Goal: Information Seeking & Learning: Learn about a topic

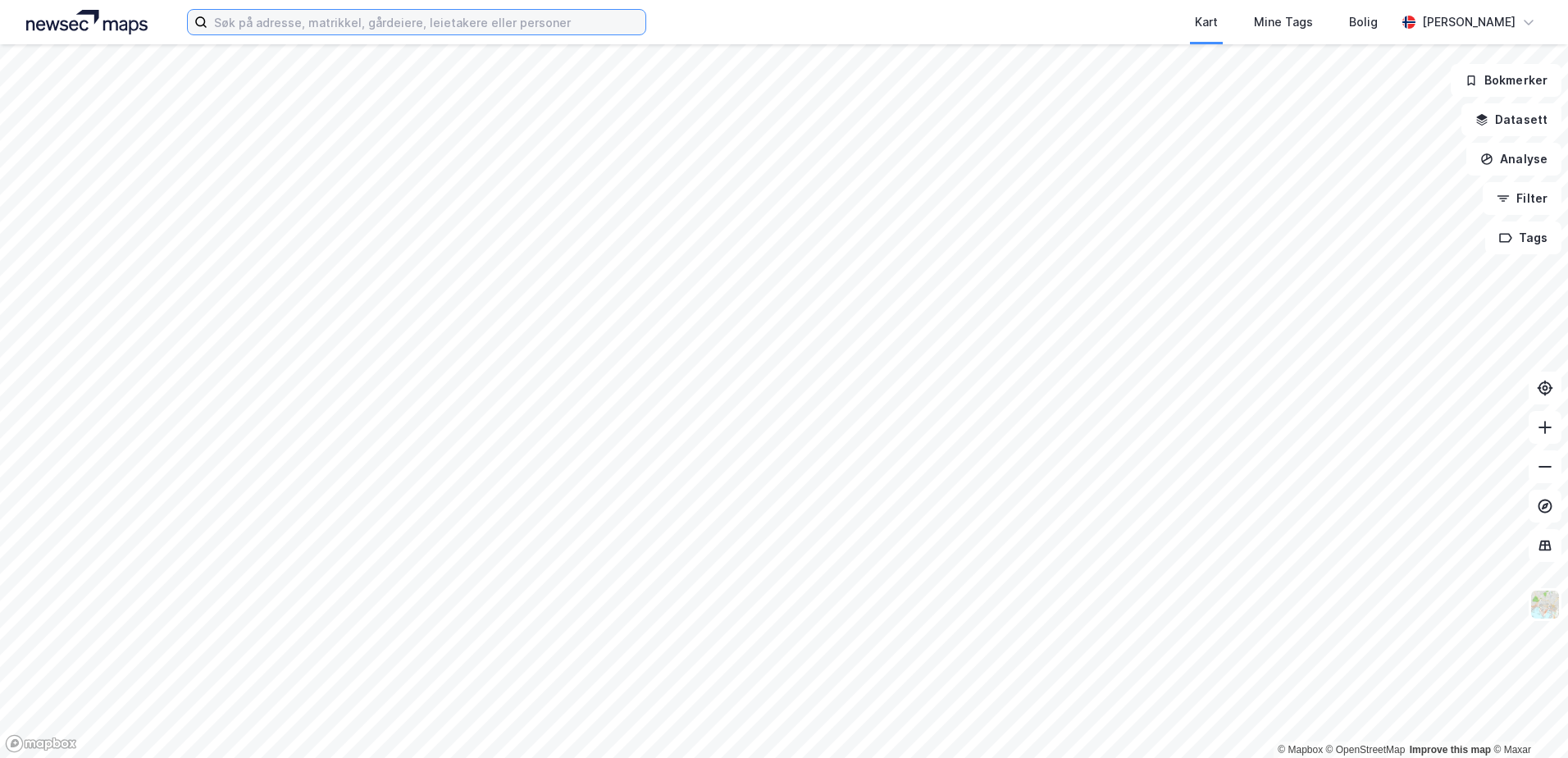
click at [237, 20] on input at bounding box center [426, 22] width 438 height 25
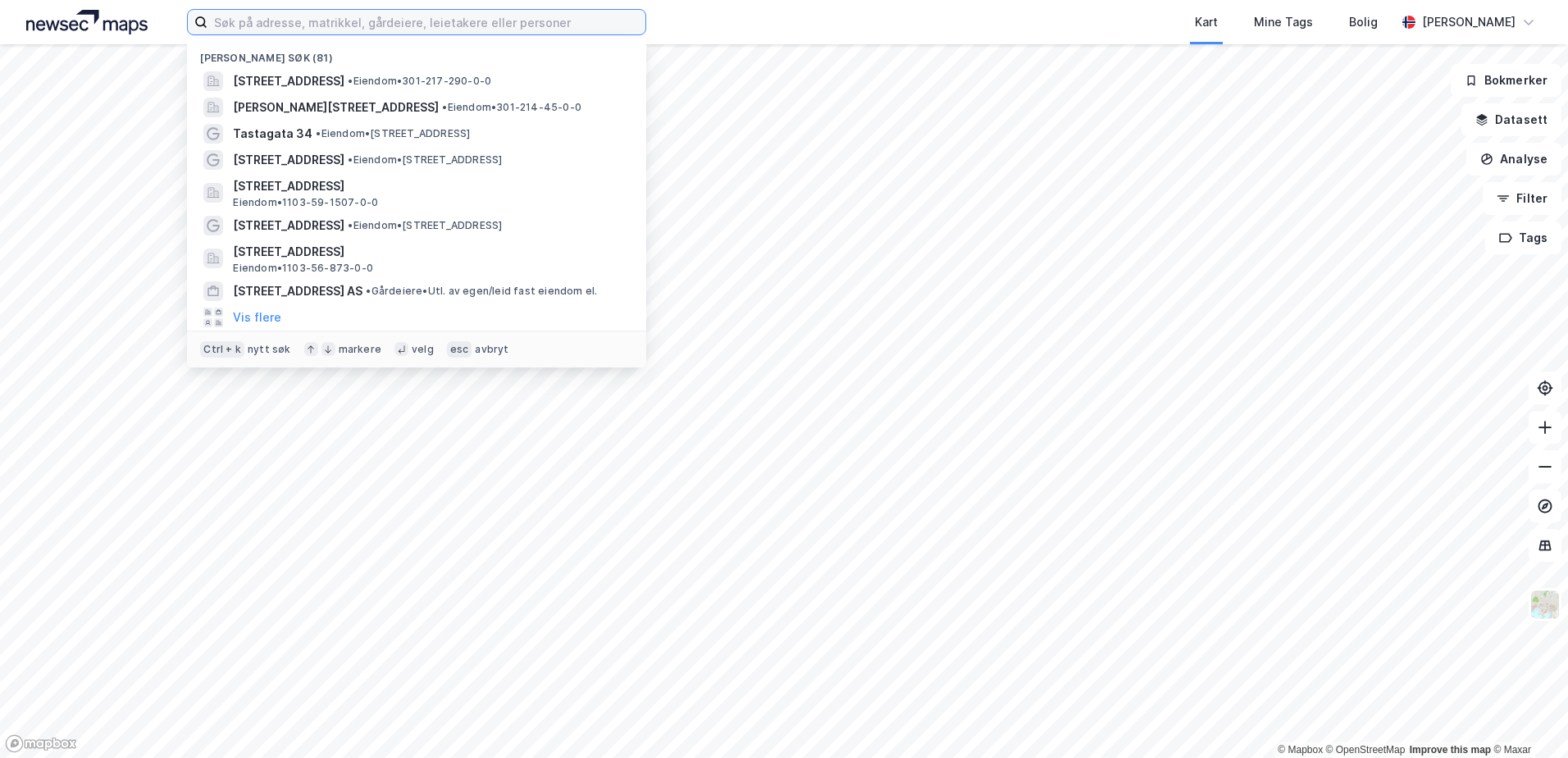
paste input "Kvalamarka 7c"
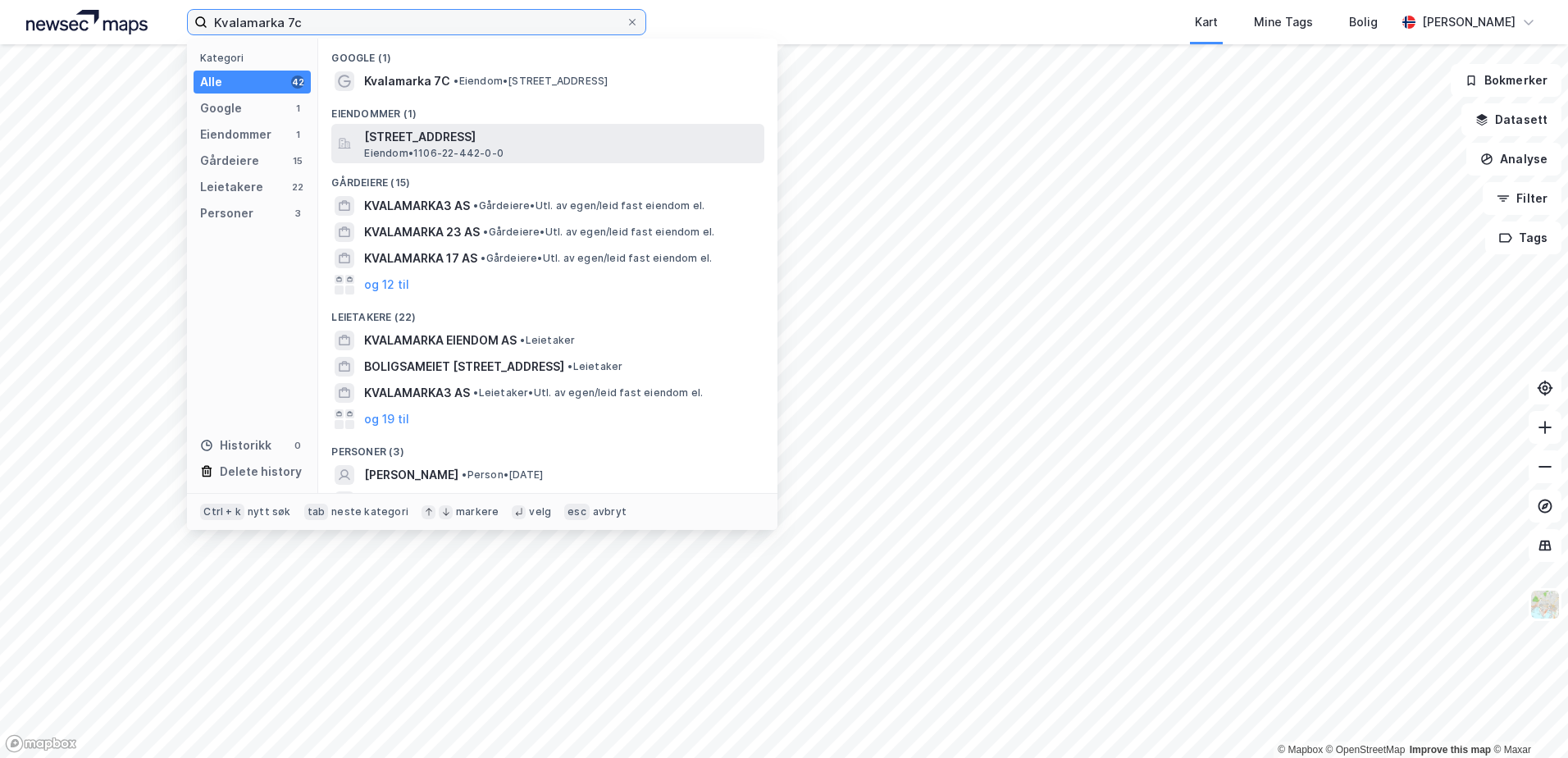
type input "Kvalamarka 7c"
click at [421, 133] on span "[STREET_ADDRESS]" at bounding box center [560, 136] width 394 height 19
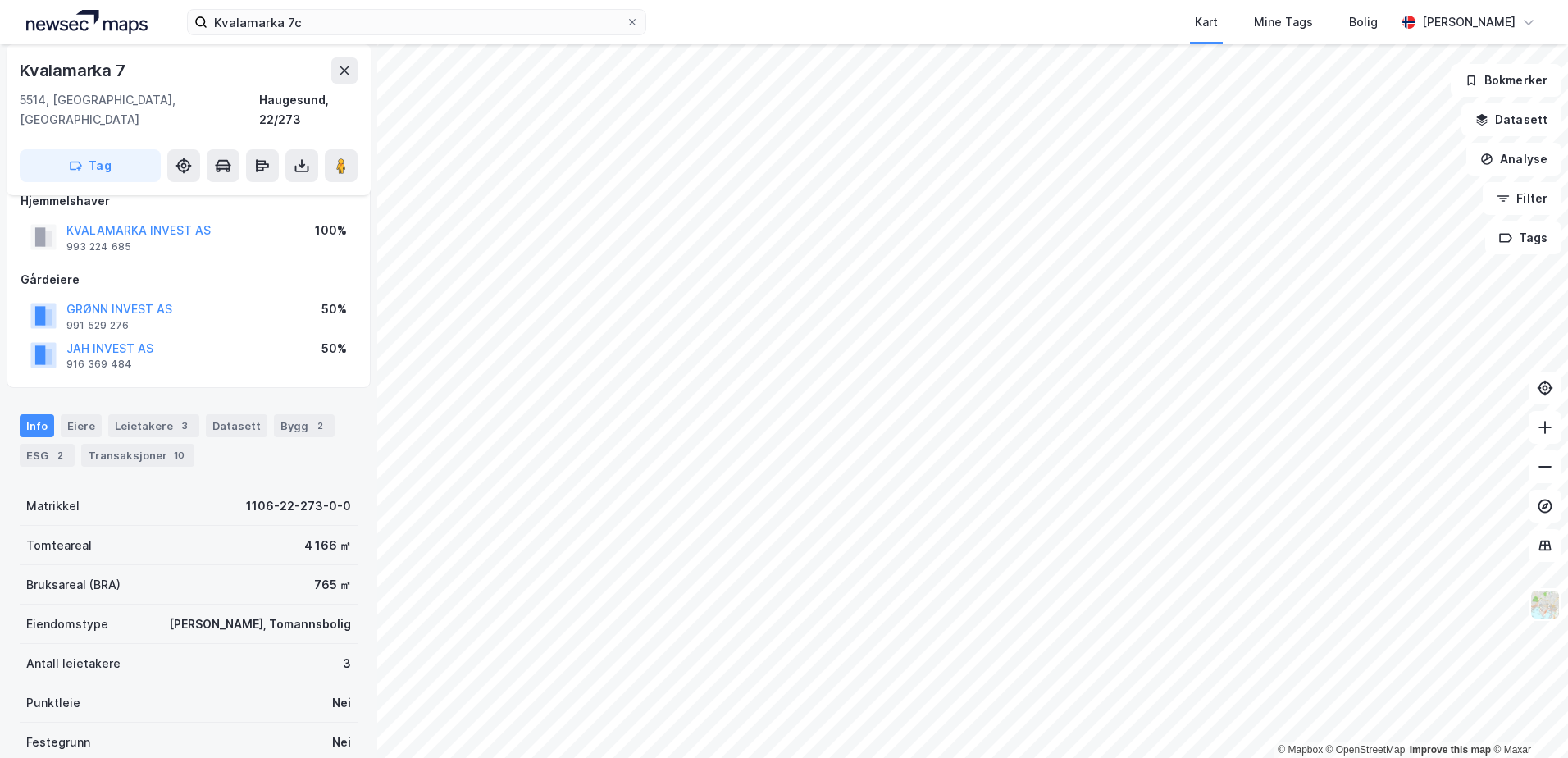
scroll to position [16, 0]
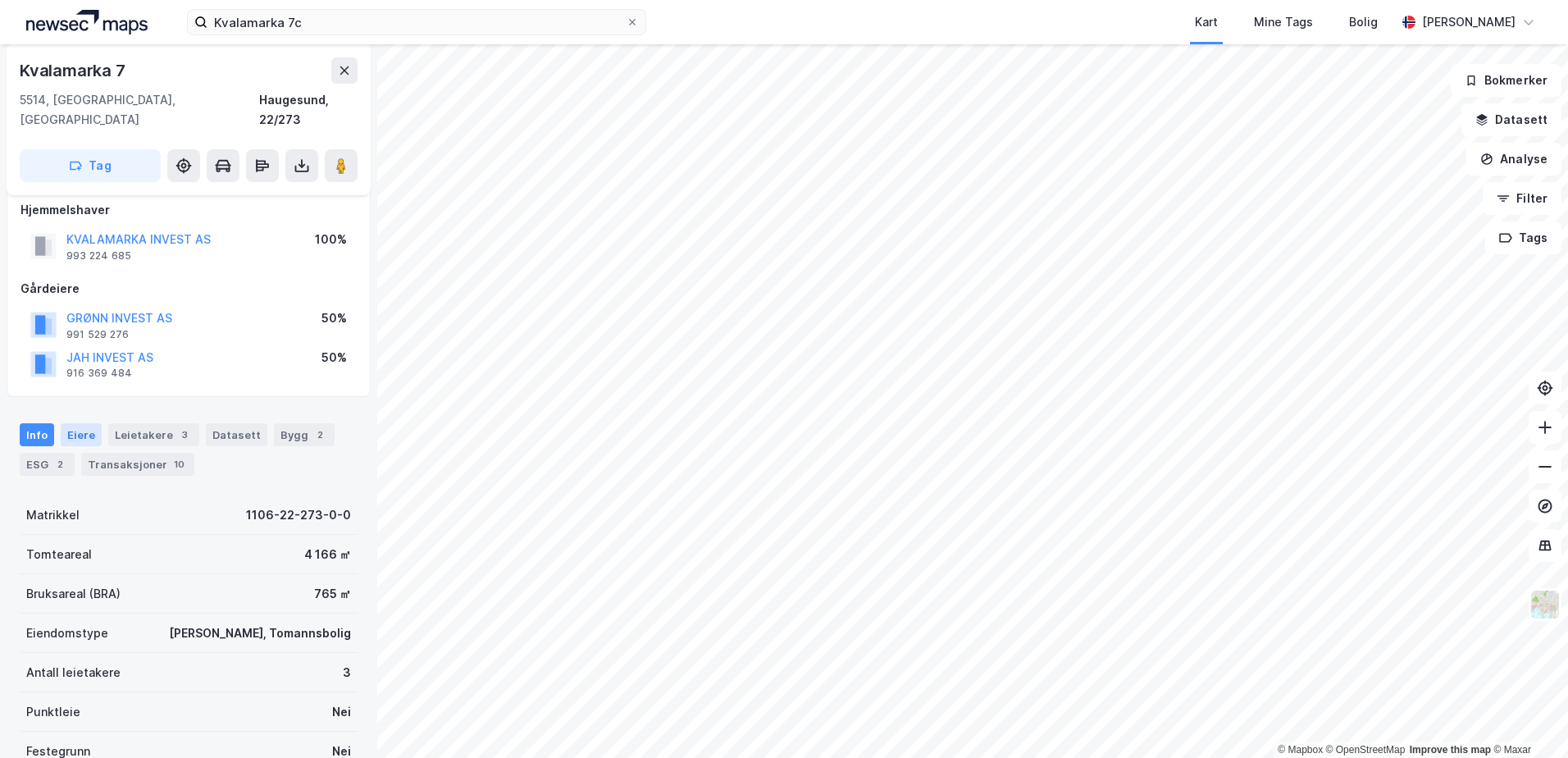
click at [78, 423] on div "Eiere" at bounding box center [82, 435] width 41 height 23
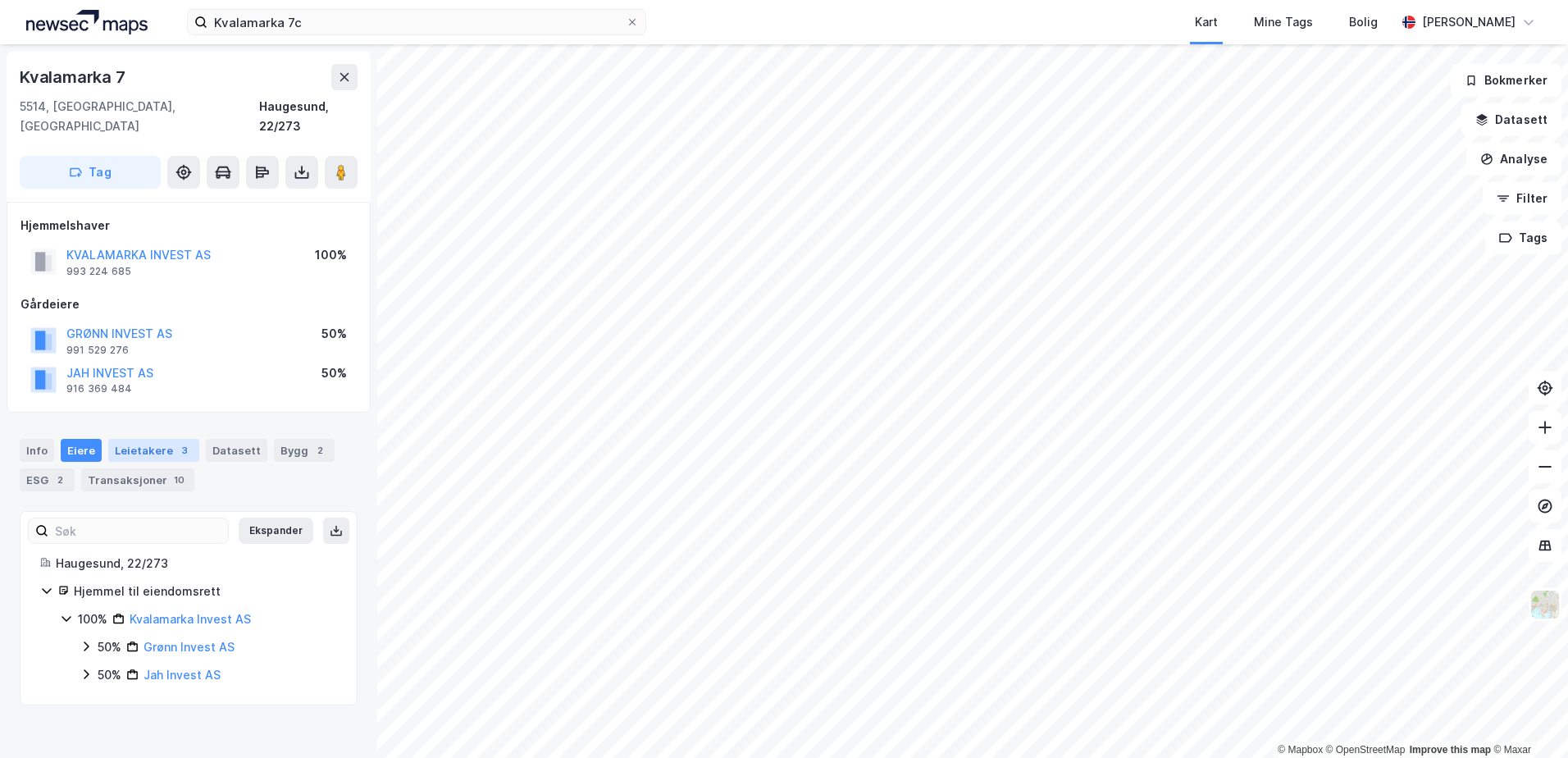
click at [137, 439] on div "Leietakere 3" at bounding box center [154, 450] width 91 height 23
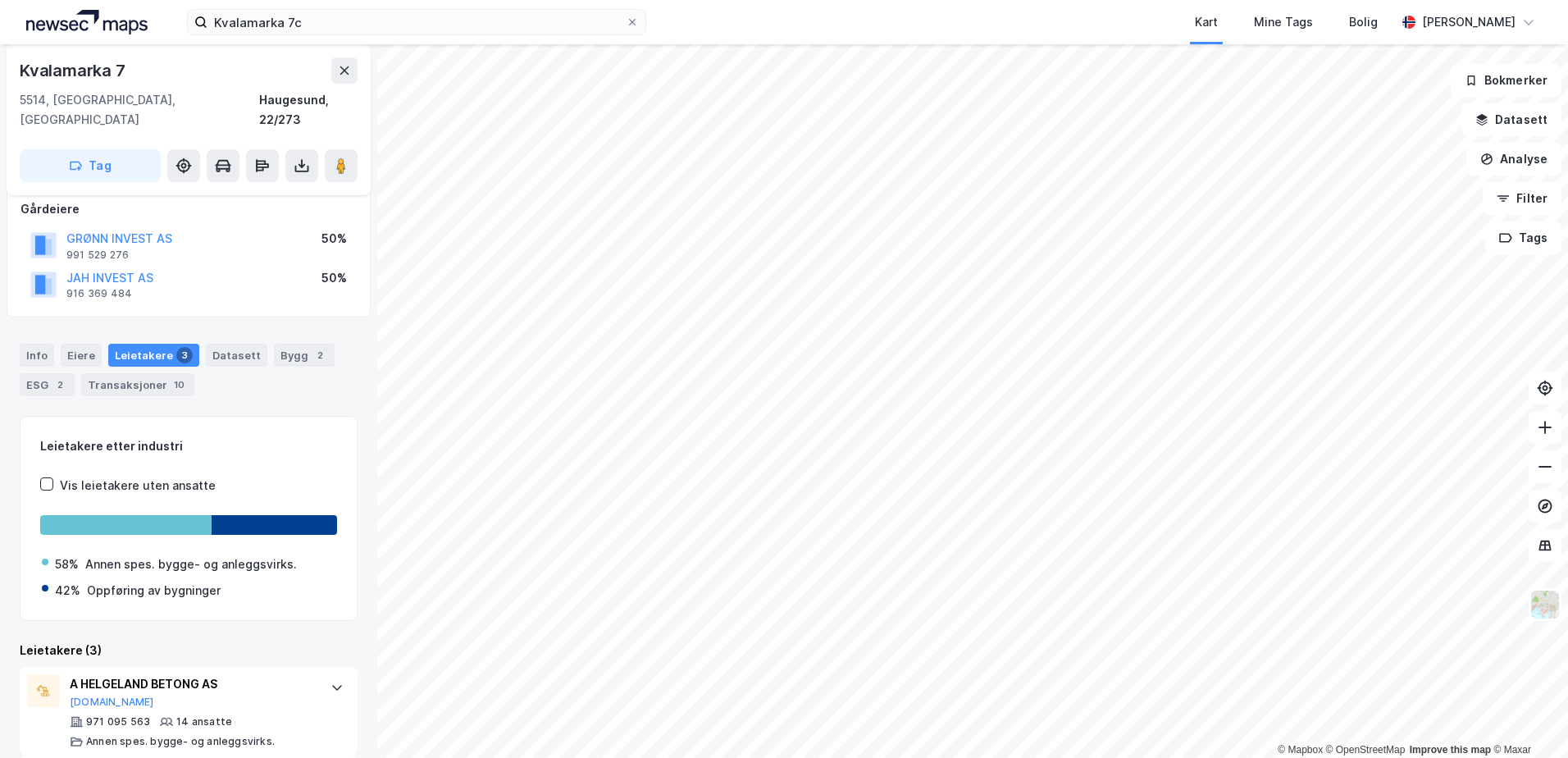
scroll to position [95, 0]
click at [121, 374] on div "Transaksjoner 10" at bounding box center [138, 385] width 113 height 23
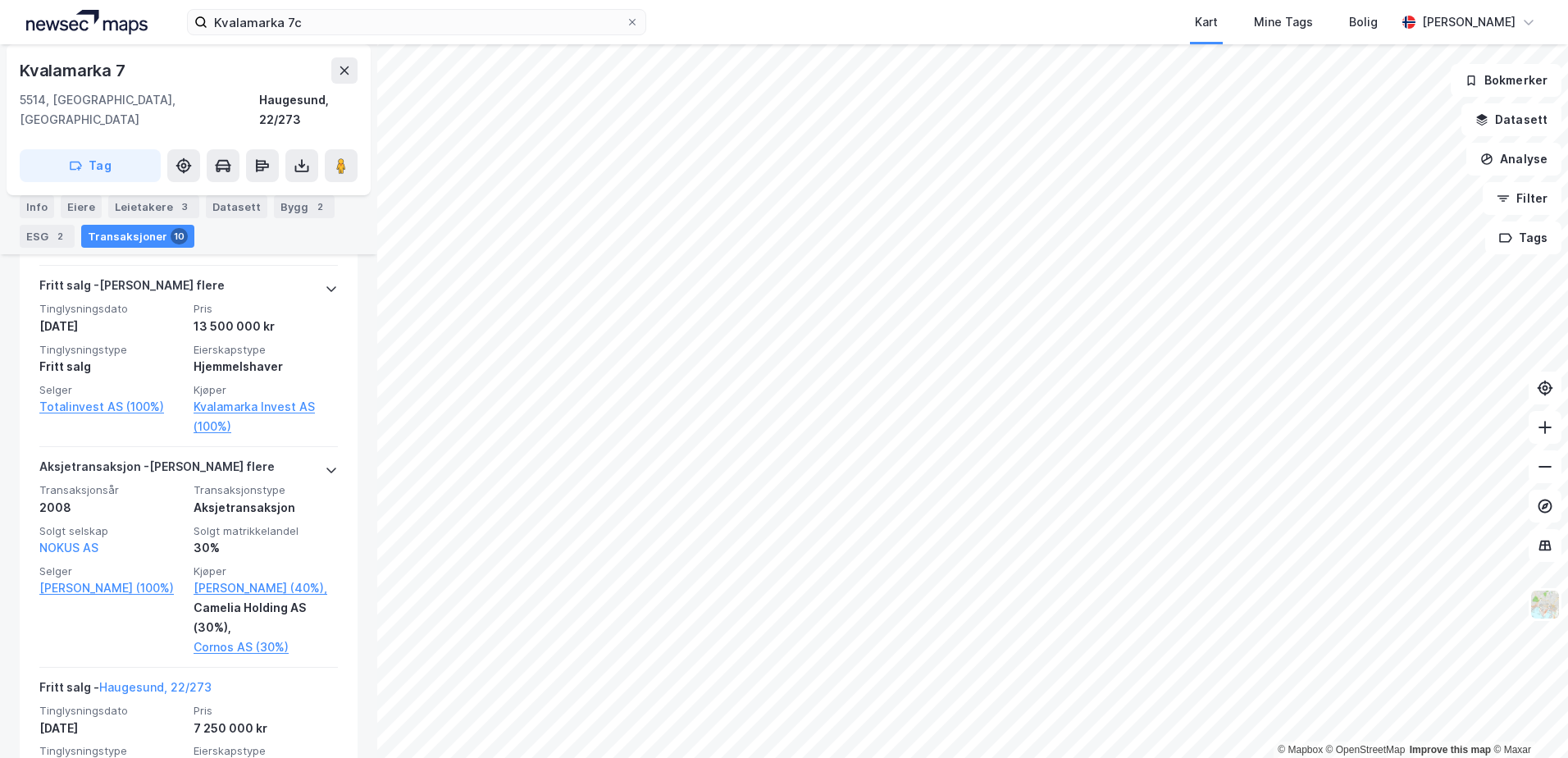
scroll to position [1333, 0]
